Goal: Task Accomplishment & Management: Use online tool/utility

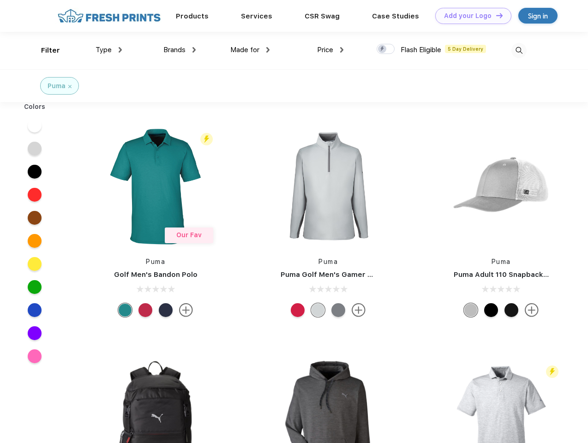
scroll to position [0, 0]
click at [469, 16] on link "Add your Logo Design Tool" at bounding box center [473, 16] width 76 height 16
click at [0, 0] on div "Design Tool" at bounding box center [0, 0] width 0 height 0
click at [495, 15] on link "Add your Logo Design Tool" at bounding box center [473, 16] width 76 height 16
click at [44, 50] on div "Filter" at bounding box center [50, 50] width 19 height 11
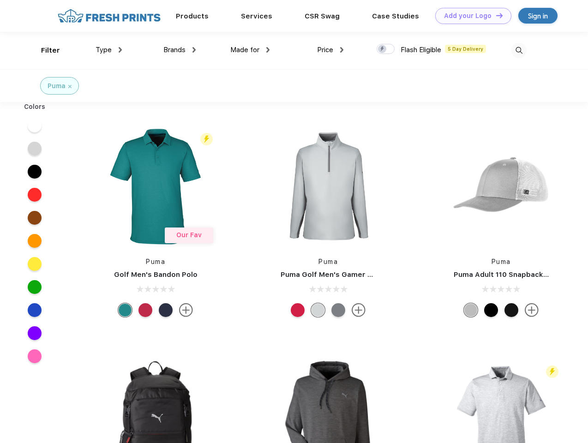
click at [109, 50] on span "Type" at bounding box center [103, 50] width 16 height 8
click at [179, 50] on span "Brands" at bounding box center [174, 50] width 22 height 8
click at [250, 50] on span "Made for" at bounding box center [244, 50] width 29 height 8
click at [330, 50] on span "Price" at bounding box center [325, 50] width 16 height 8
click at [386, 49] on div at bounding box center [385, 49] width 18 height 10
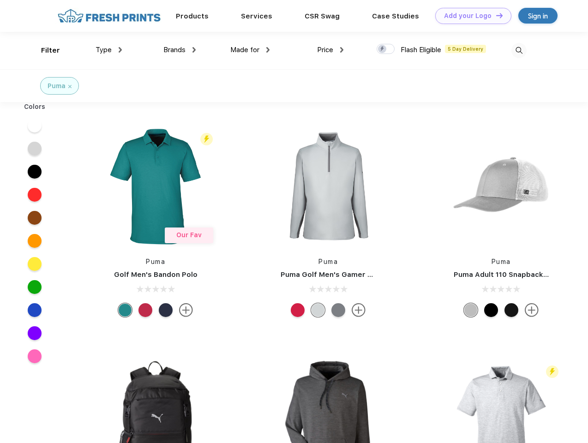
click at [382, 49] on input "checkbox" at bounding box center [379, 46] width 6 height 6
click at [518, 50] on img at bounding box center [518, 50] width 15 height 15
